Goal: Check status: Check status

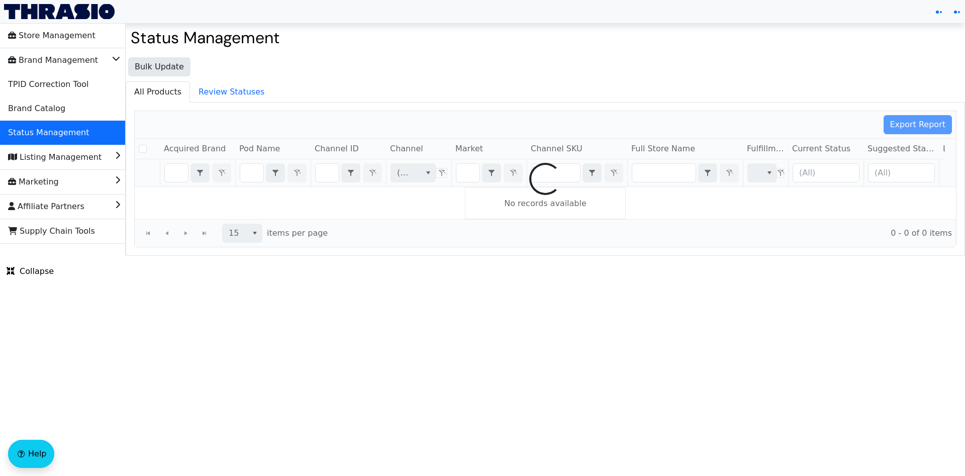
checkbox input "false"
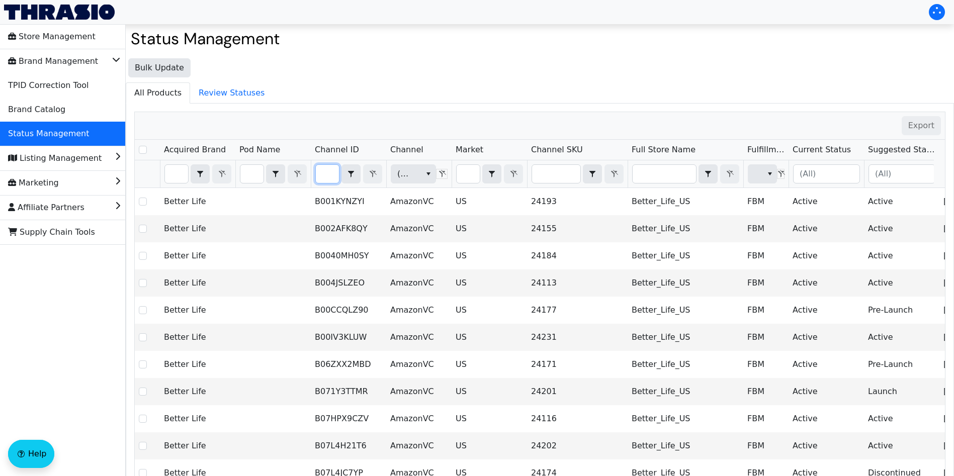
click at [322, 176] on input "Filter" at bounding box center [327, 174] width 23 height 18
type input "B0CCK3Q2HN"
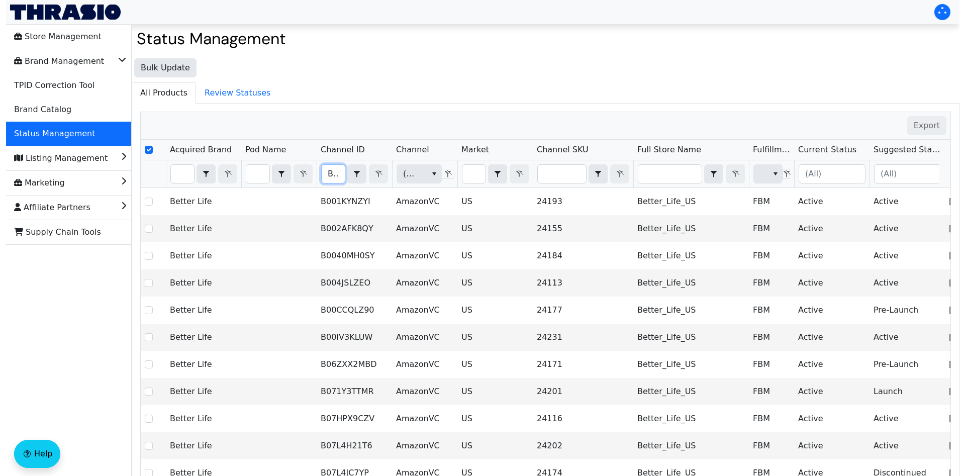
scroll to position [0, 43]
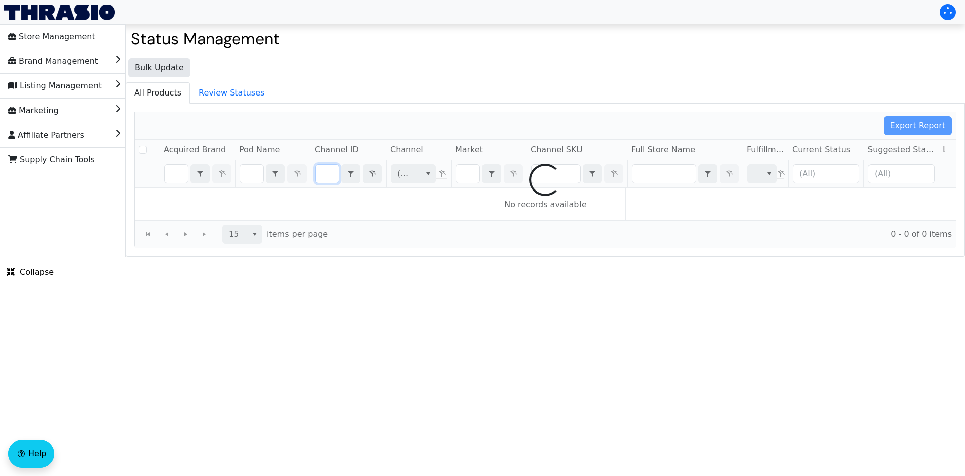
checkbox input "false"
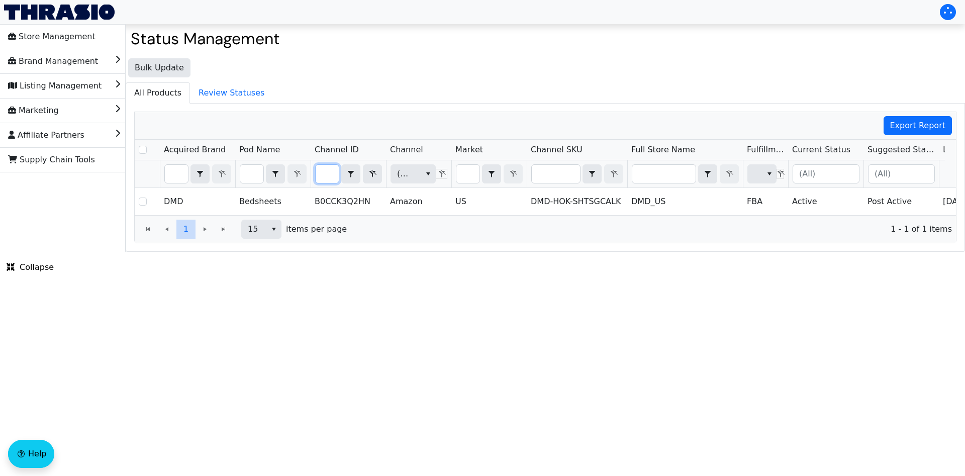
type input "B0CCK3Q2HN"
click at [380, 169] on button "Filter" at bounding box center [372, 173] width 19 height 19
checkbox input "true"
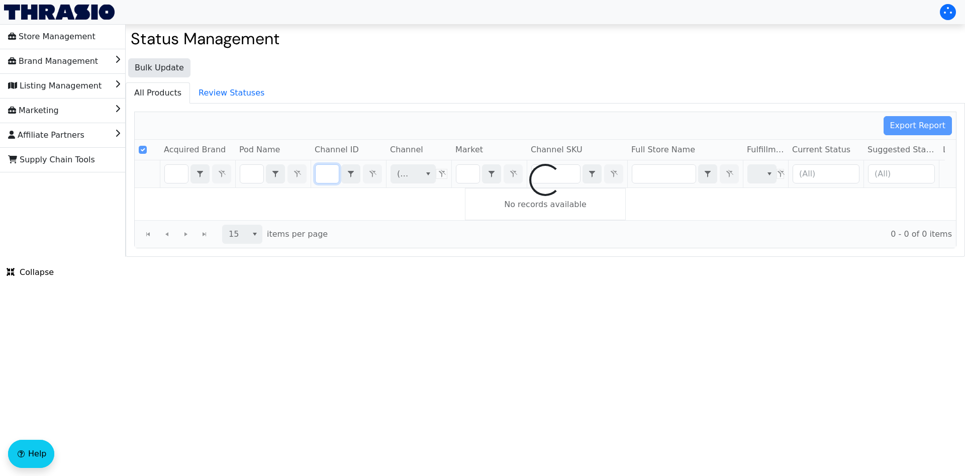
type input "B0CCK1J5P4"
checkbox input "false"
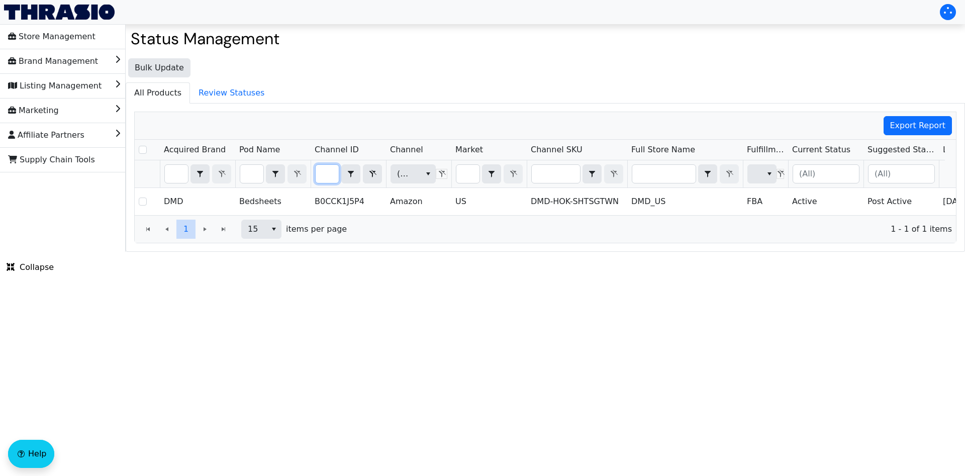
type input "B0CCK1J5P4"
